Goal: Task Accomplishment & Management: Manage account settings

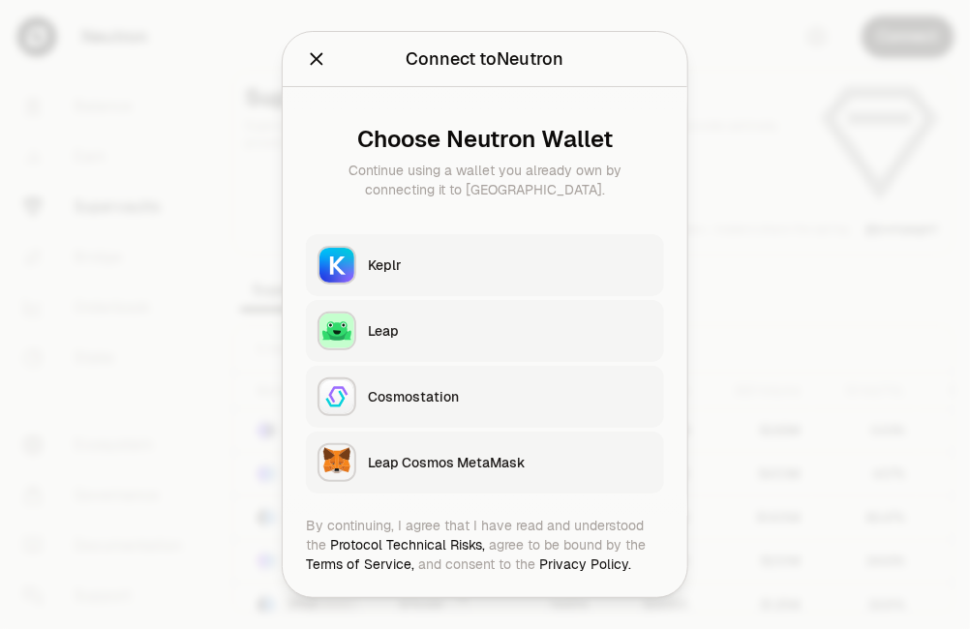
click at [405, 262] on div "Keplr" at bounding box center [510, 265] width 285 height 19
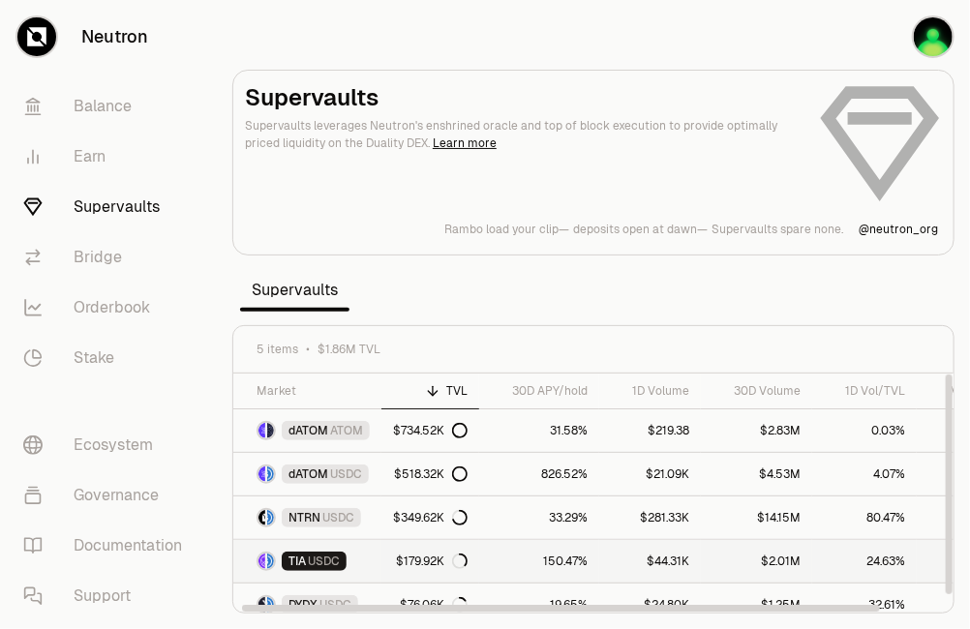
click at [333, 555] on span "USDC" at bounding box center [324, 561] width 32 height 15
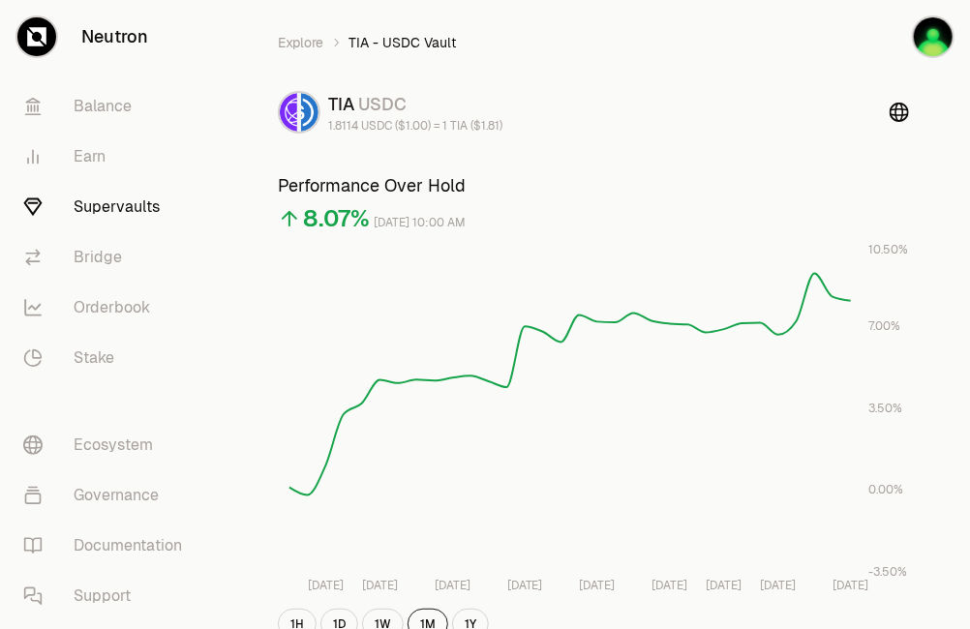
scroll to position [185, 0]
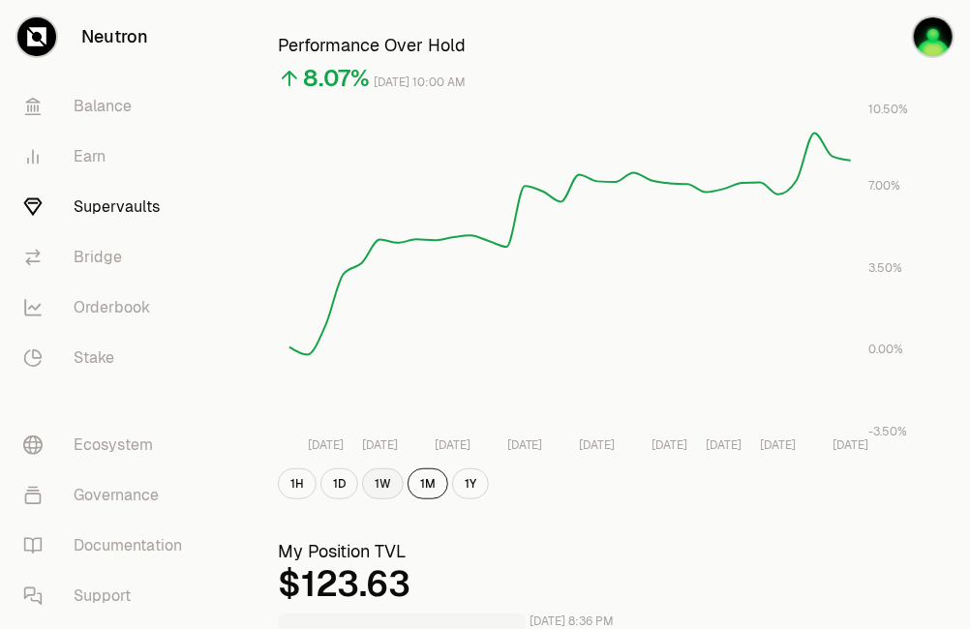
click at [376, 485] on button "1W" at bounding box center [383, 484] width 42 height 31
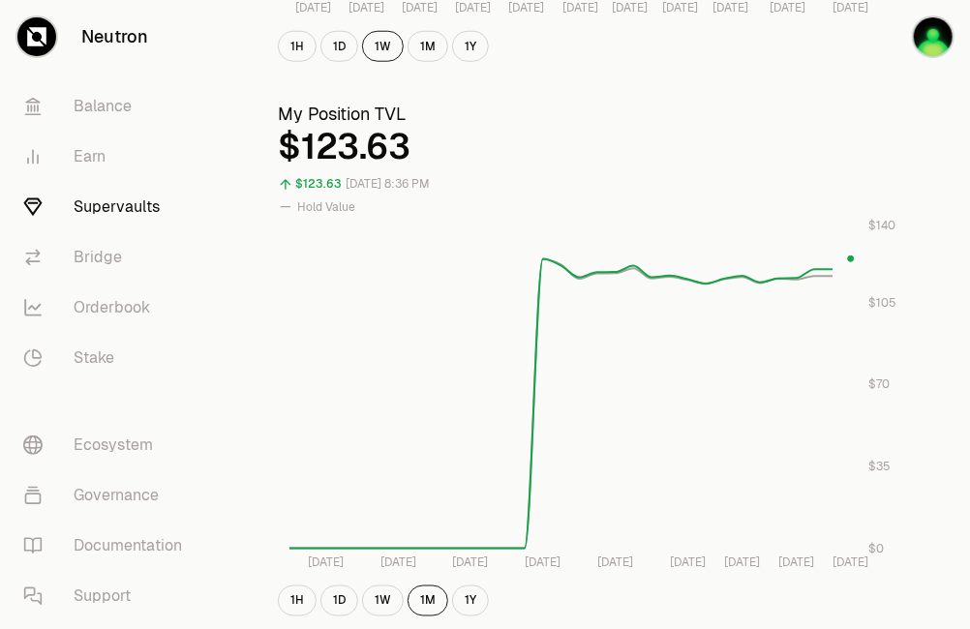
scroll to position [657, 0]
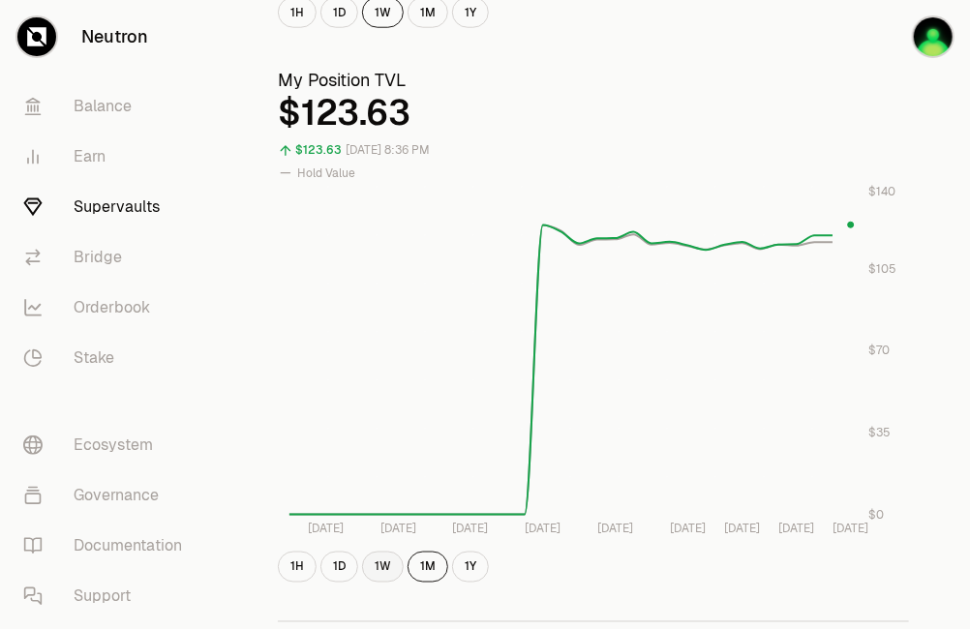
click at [387, 565] on button "1W" at bounding box center [383, 567] width 42 height 31
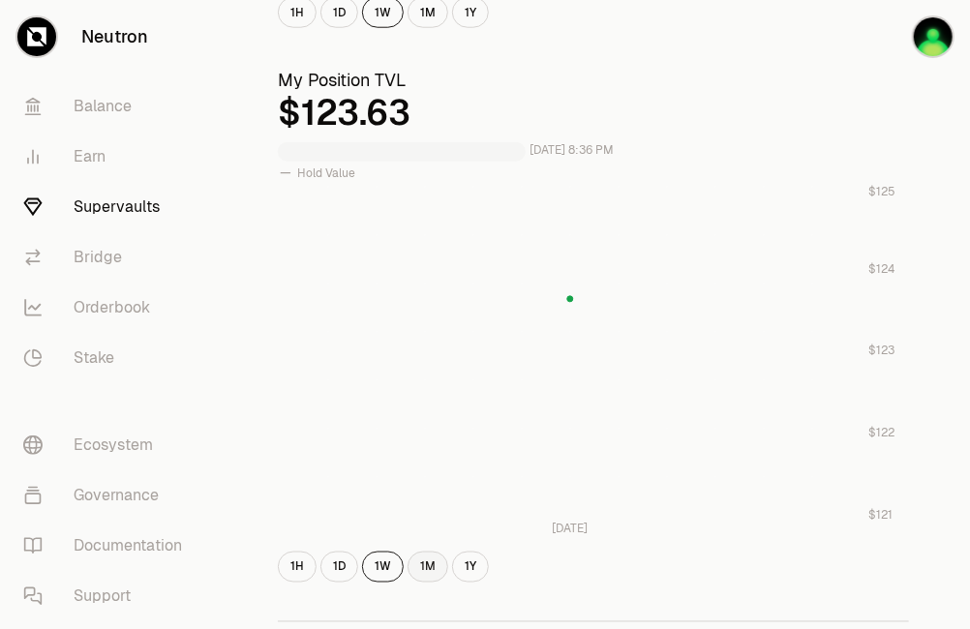
click at [422, 565] on button "1M" at bounding box center [428, 567] width 41 height 31
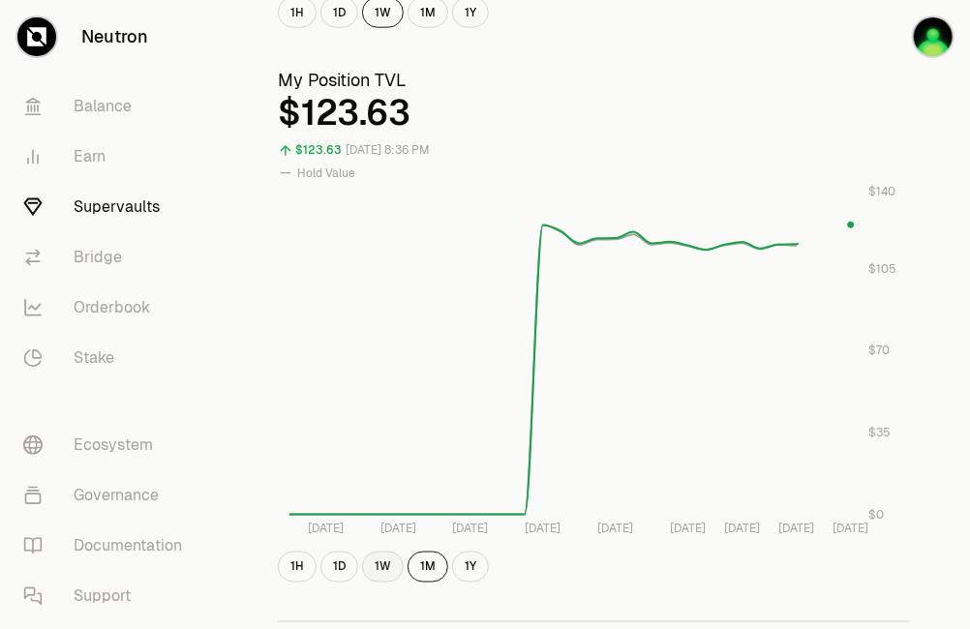
click at [380, 566] on button "1W" at bounding box center [383, 567] width 42 height 31
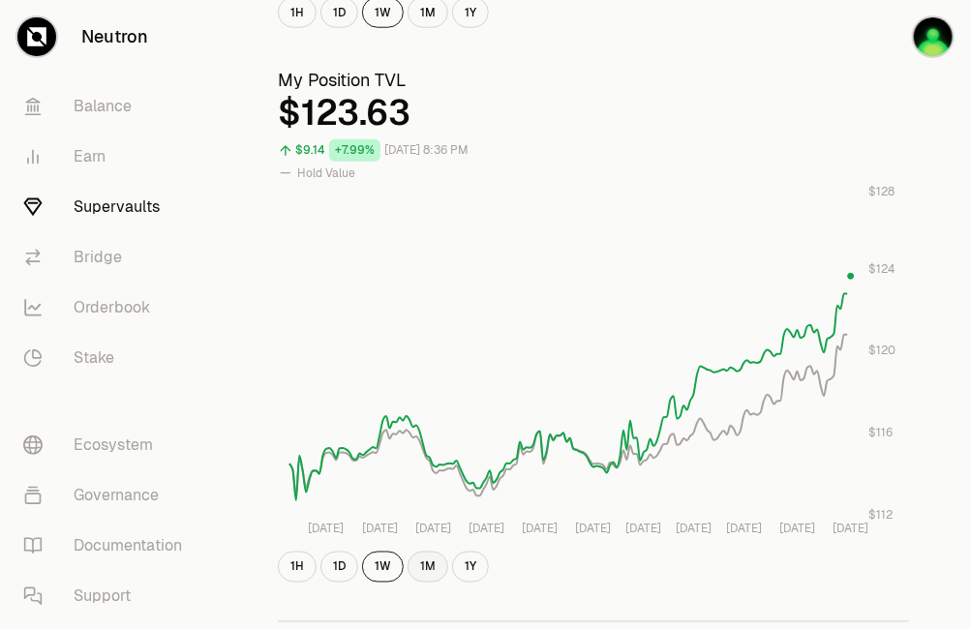
click at [422, 563] on button "1M" at bounding box center [428, 567] width 41 height 31
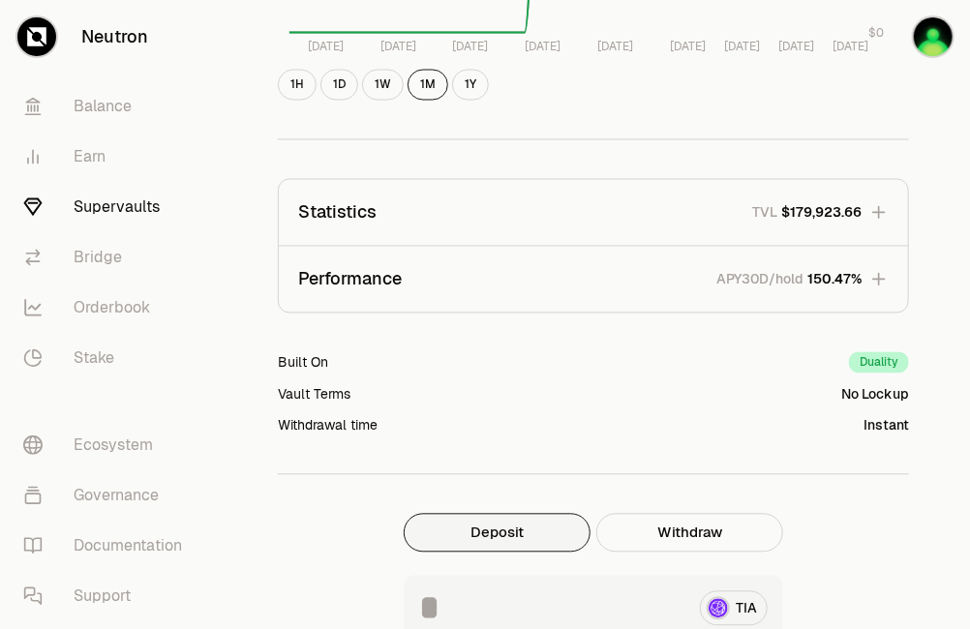
scroll to position [1355, 0]
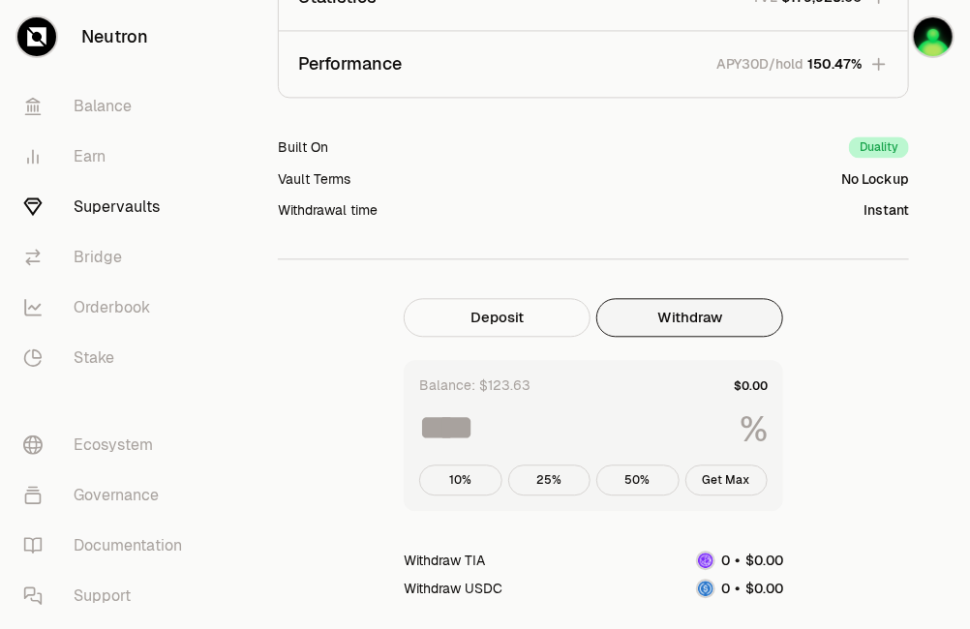
click at [666, 324] on button "Withdraw" at bounding box center [689, 317] width 187 height 39
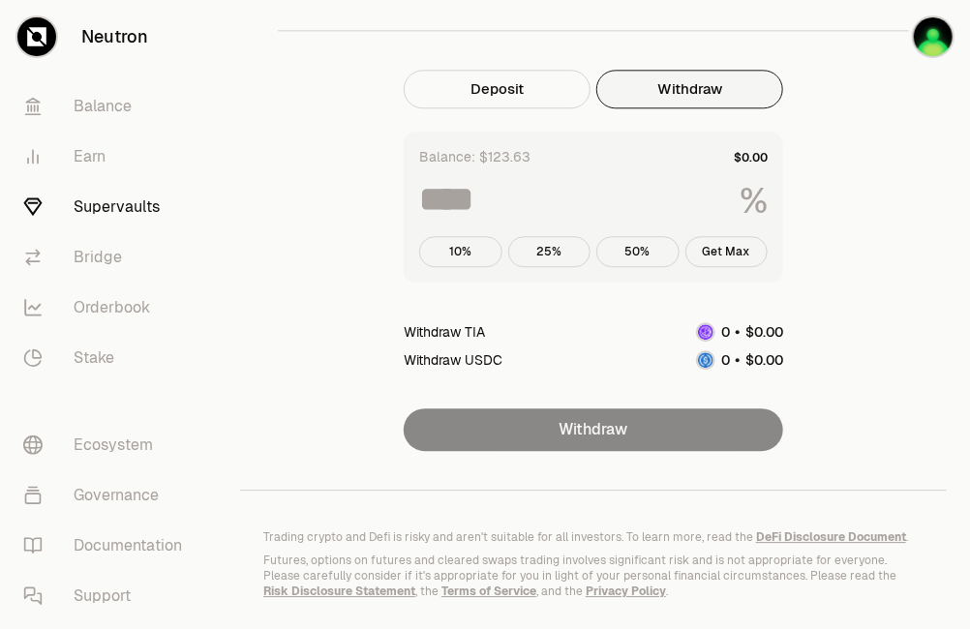
scroll to position [1587, 0]
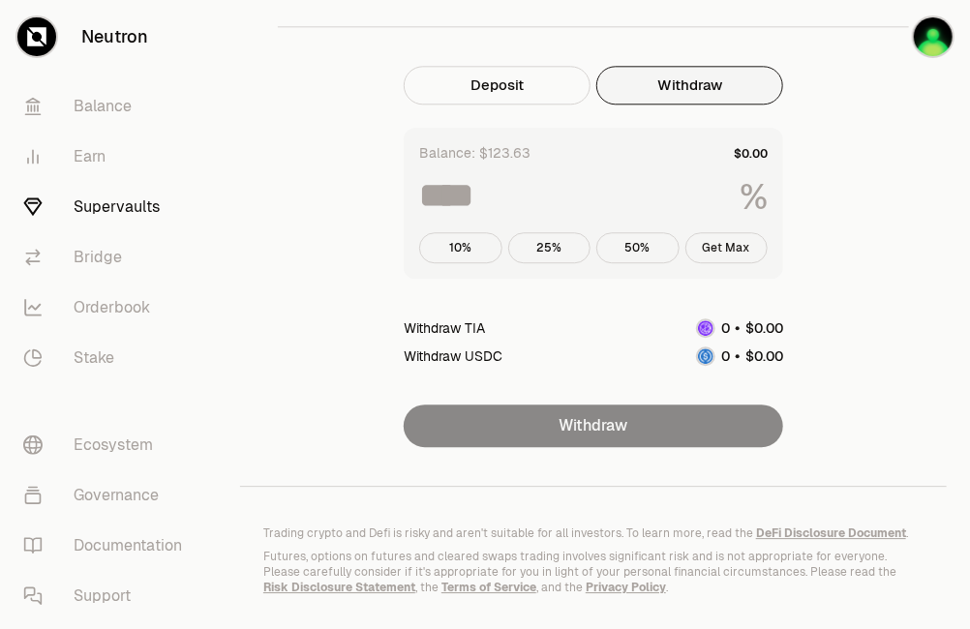
click at [700, 241] on button "Get Max" at bounding box center [727, 247] width 83 height 31
type input "***"
